Goal: Find specific page/section: Find specific page/section

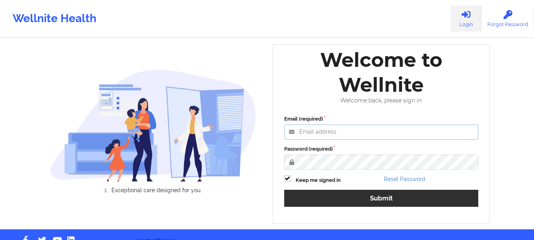
type input "[EMAIL_ADDRESS][DOMAIN_NAME]"
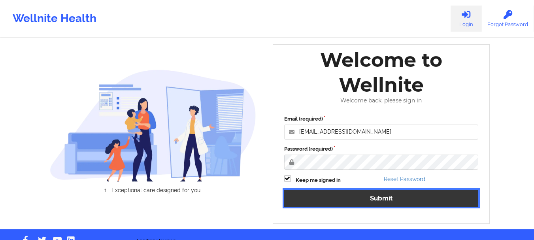
click at [350, 196] on button "Submit" at bounding box center [381, 198] width 194 height 17
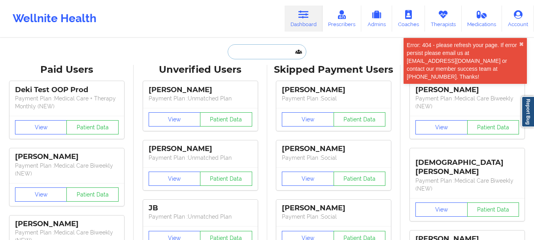
click at [242, 49] on input "text" at bounding box center [266, 51] width 78 height 15
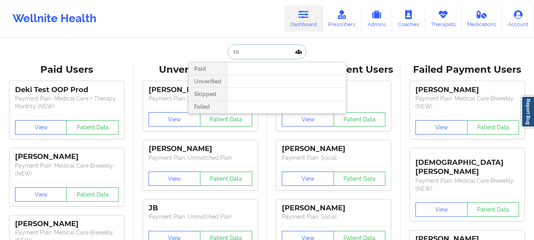
type input "r"
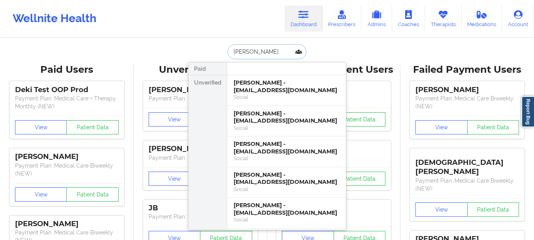
type input "[PERSON_NAME]"
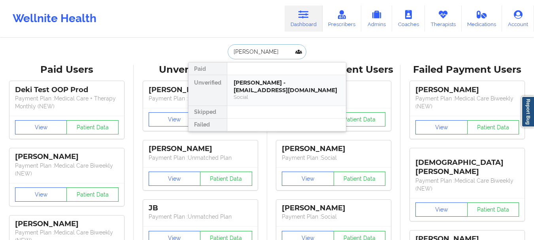
click at [246, 94] on div "Social" at bounding box center [286, 97] width 106 height 7
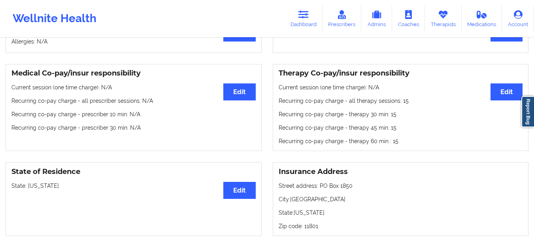
scroll to position [217, 0]
